Goal: Use online tool/utility

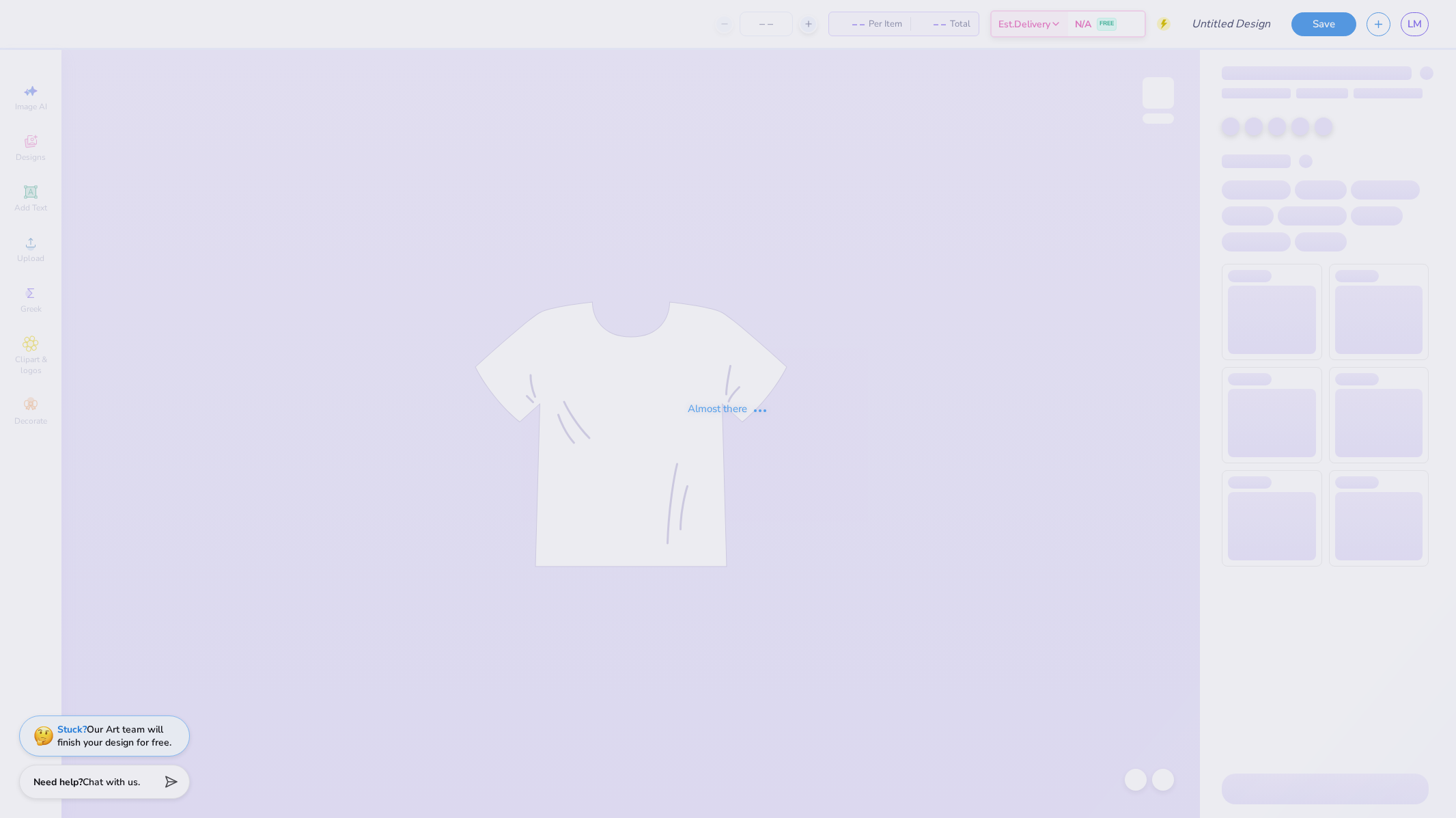
type input "Lehigh University : [PERSON_NAME]"
type input "62"
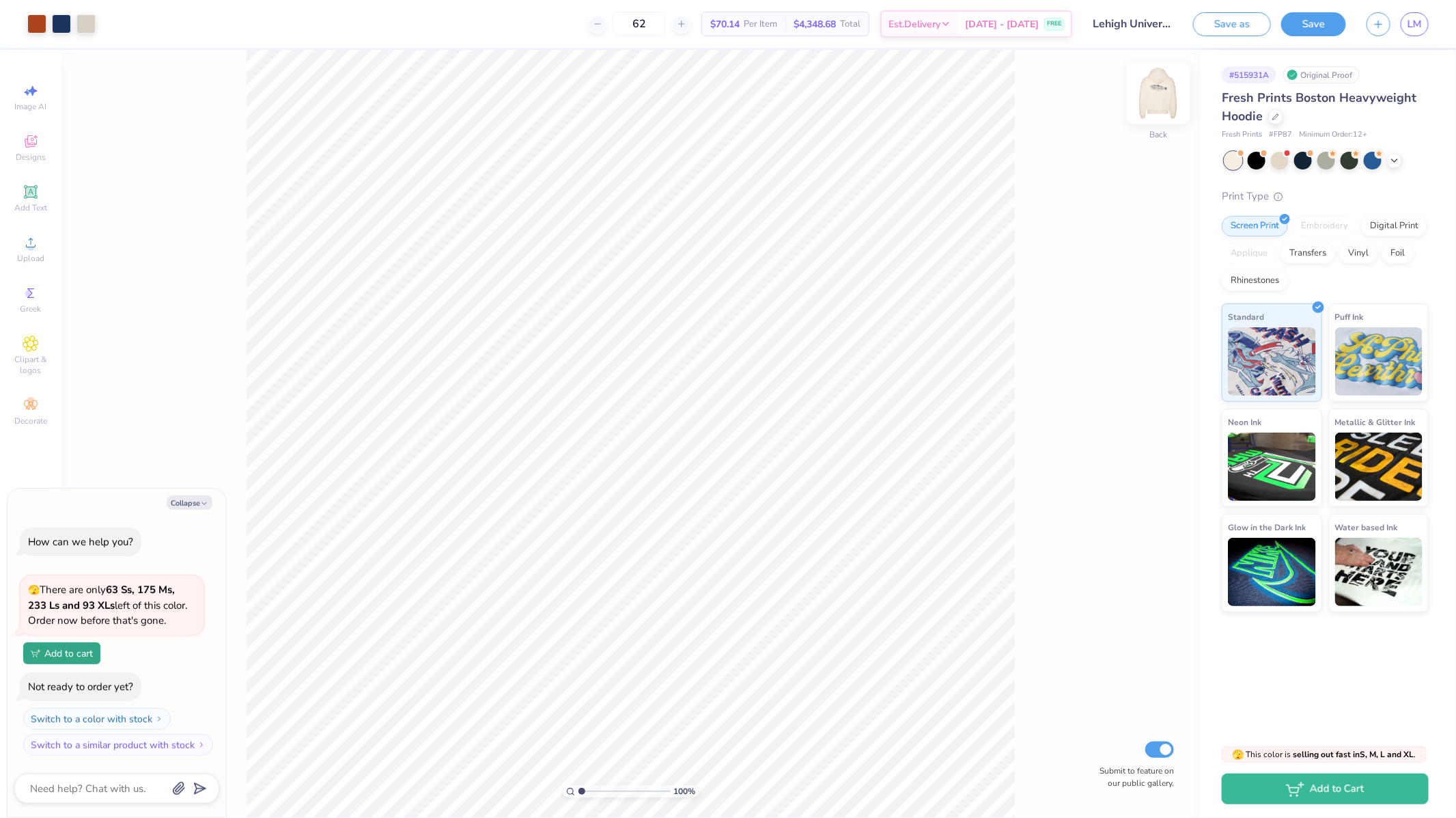
click at [1151, 96] on img at bounding box center [1158, 92] width 55 height 55
click at [1145, 115] on div "Front" at bounding box center [1159, 102] width 32 height 48
click at [1418, 17] on span "LM" at bounding box center [1414, 24] width 14 height 16
type textarea "x"
